Goal: Information Seeking & Learning: Check status

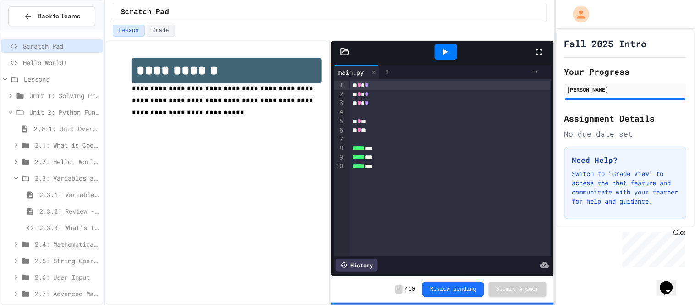
click at [414, 125] on div "* * *" at bounding box center [449, 121] width 201 height 9
click at [65, 221] on div "2.3.3: What's the Type?" at bounding box center [52, 227] width 102 height 13
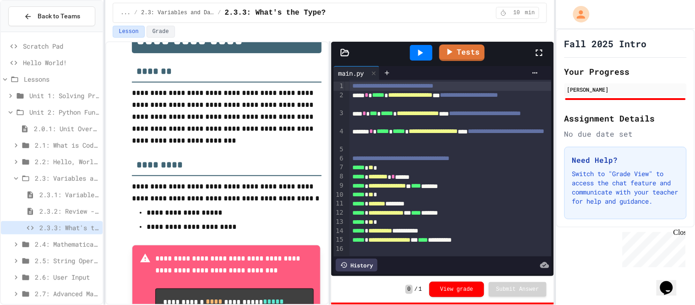
scroll to position [55, 0]
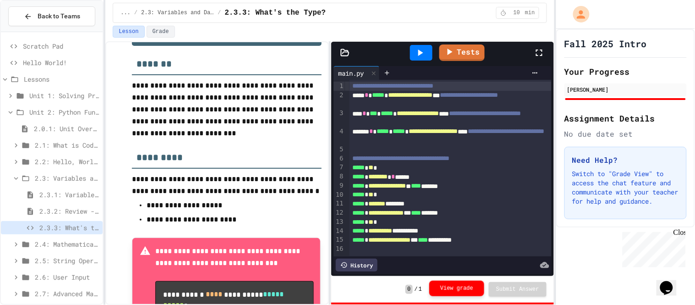
click at [457, 290] on button "View grade" at bounding box center [456, 288] width 55 height 16
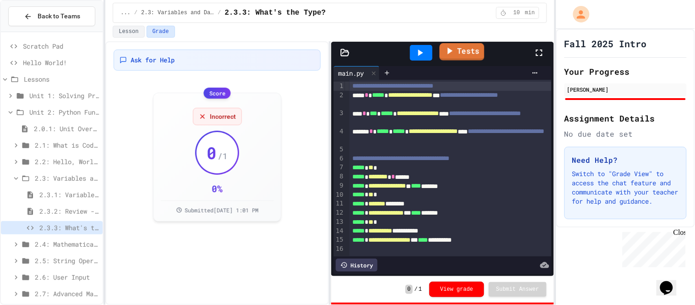
click at [468, 53] on link "Tests" at bounding box center [461, 51] width 45 height 17
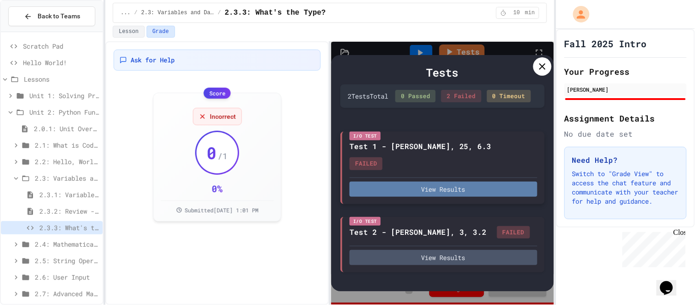
click at [453, 181] on button "View Results" at bounding box center [443, 188] width 188 height 15
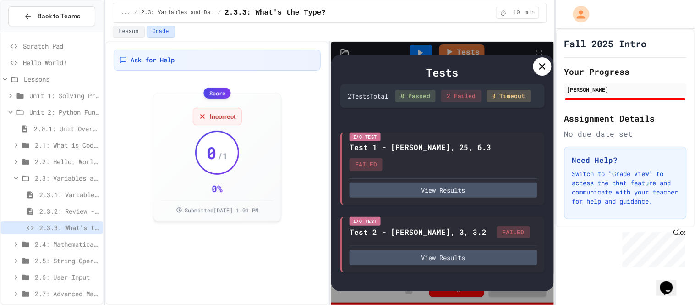
click at [547, 68] on icon at bounding box center [542, 66] width 11 height 11
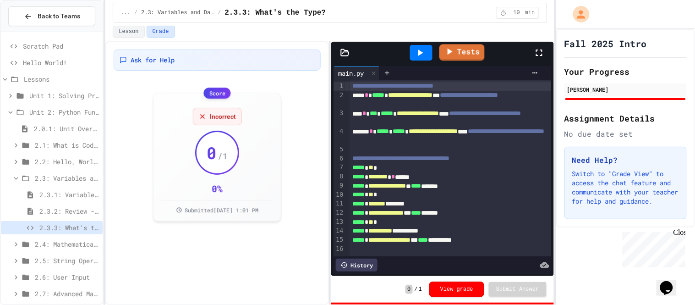
click at [418, 55] on icon at bounding box center [419, 52] width 11 height 11
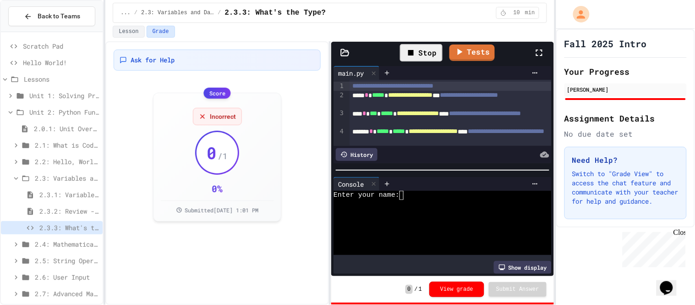
click at [427, 204] on div at bounding box center [436, 204] width 207 height 9
type textarea "*"
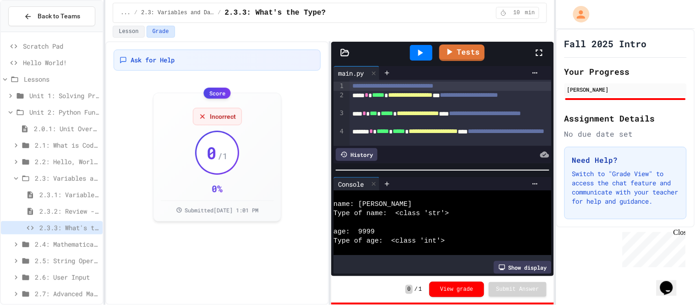
scroll to position [55, 0]
click at [210, 119] on span "Incorrect" at bounding box center [223, 115] width 26 height 9
click at [213, 172] on div "0 / 1" at bounding box center [217, 152] width 44 height 44
click at [62, 45] on span "Scratch Pad" at bounding box center [61, 46] width 76 height 10
